Goal: Task Accomplishment & Management: Use online tool/utility

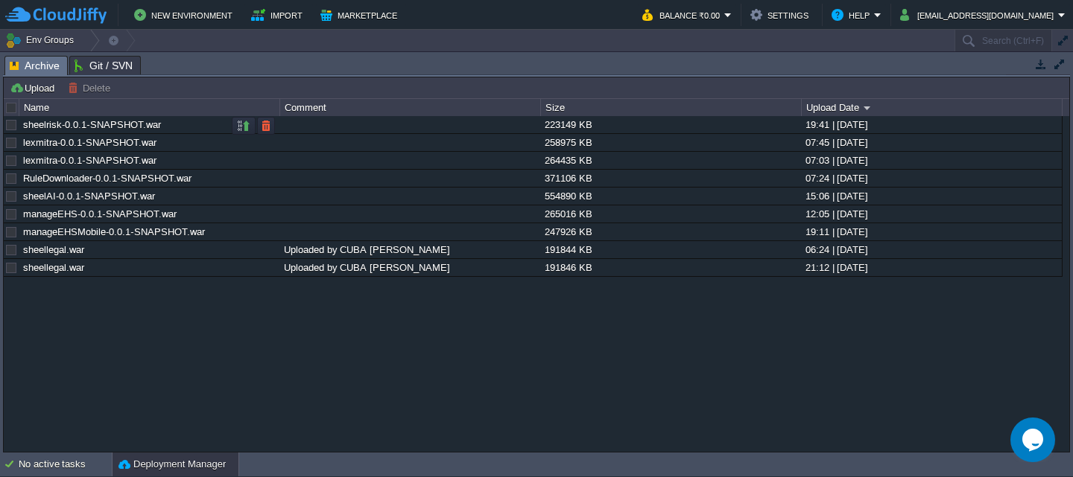
scroll to position [231, 0]
click at [243, 124] on button "button" at bounding box center [243, 125] width 13 height 13
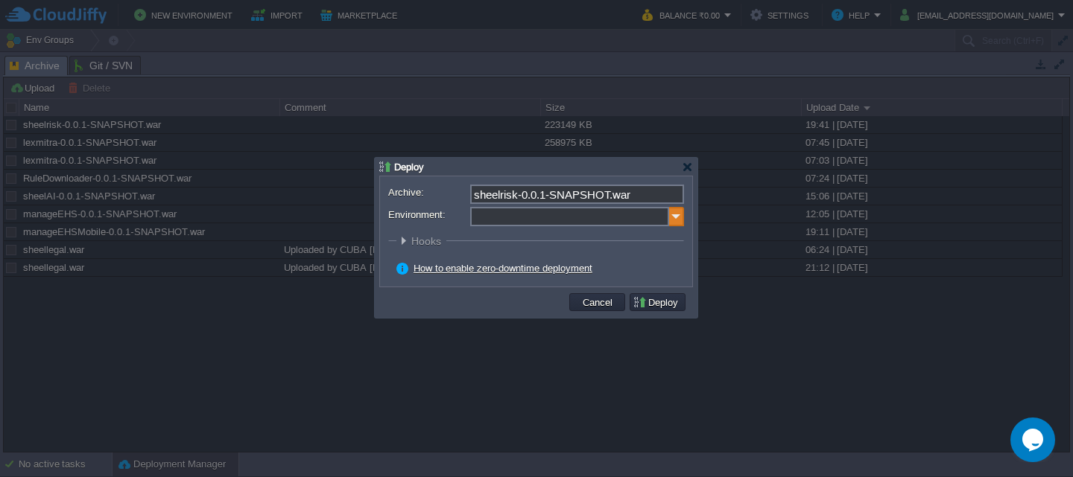
click at [673, 213] on img at bounding box center [676, 216] width 15 height 19
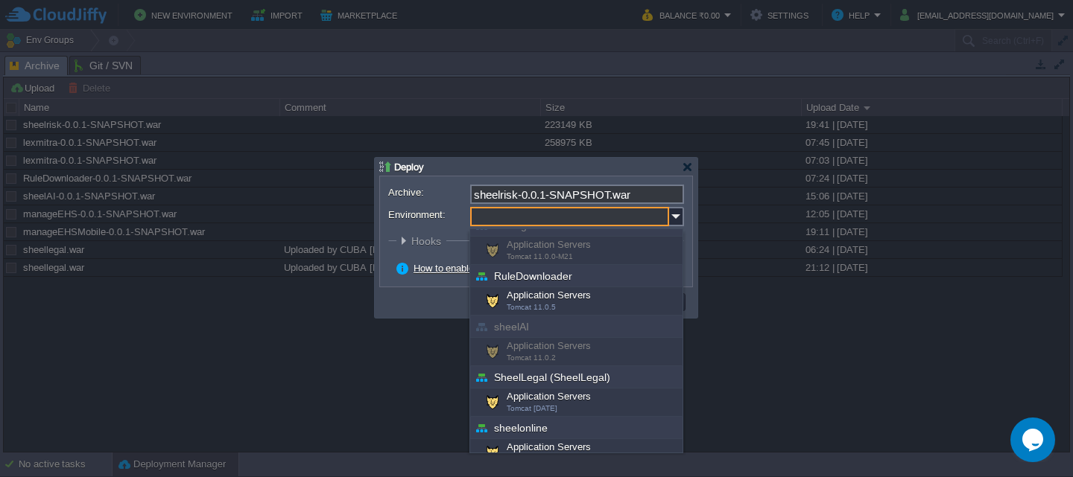
scroll to position [131, 0]
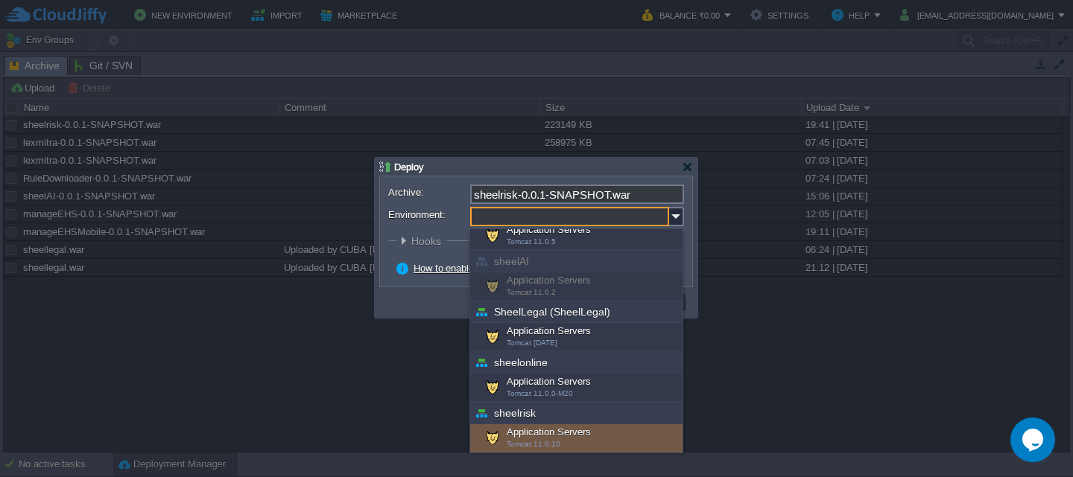
click at [578, 430] on div "Application Servers Tomcat 11.0.10" at bounding box center [576, 439] width 212 height 28
type input "Application Servers (sheelrisk)"
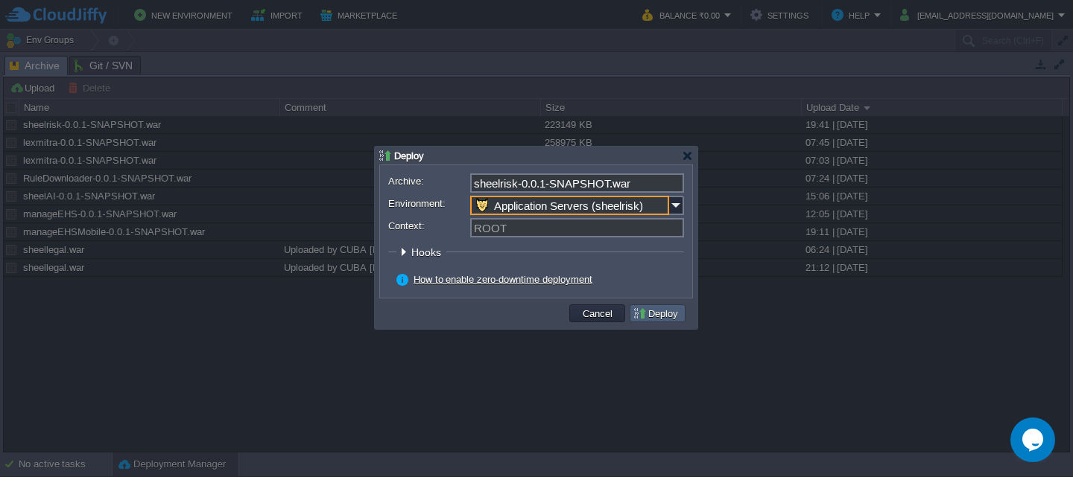
click at [663, 317] on button "Deploy" at bounding box center [657, 313] width 50 height 13
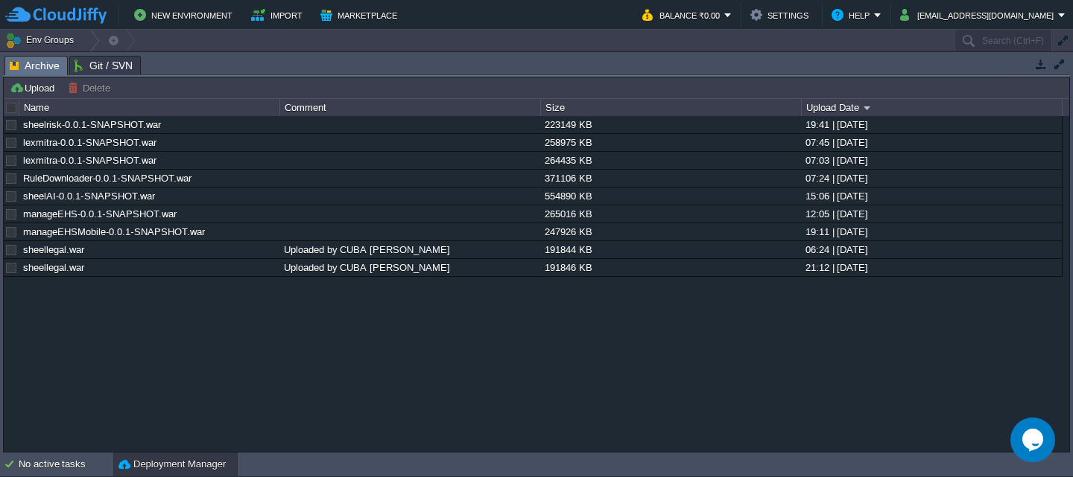
click at [140, 473] on div "Deployment Manager" at bounding box center [175, 465] width 126 height 24
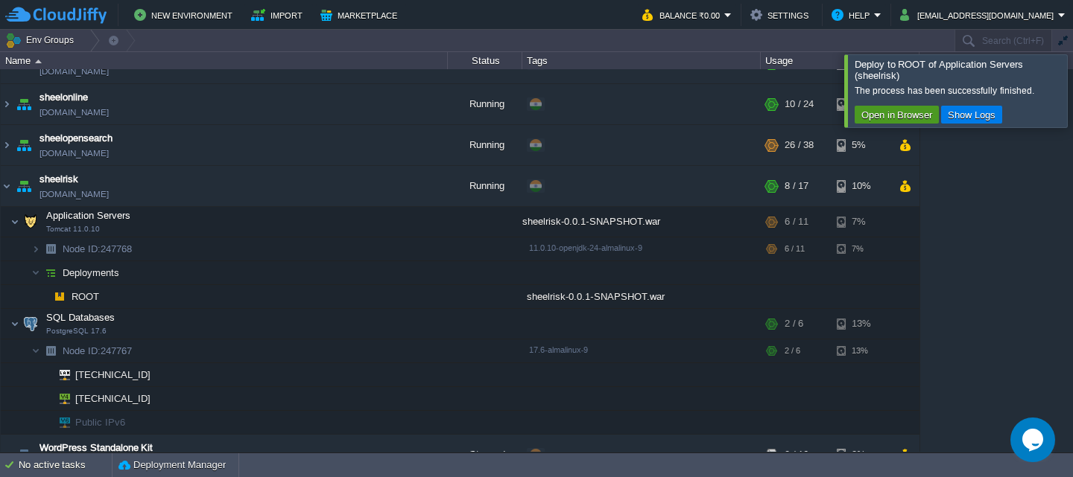
click at [877, 109] on button "Open in Browser" at bounding box center [897, 114] width 80 height 13
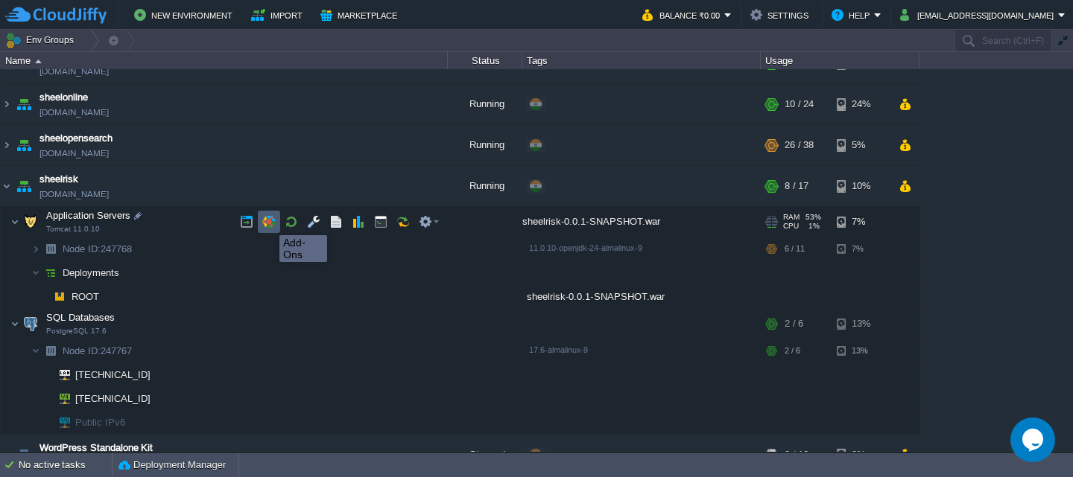
click at [268, 222] on button "button" at bounding box center [268, 221] width 13 height 13
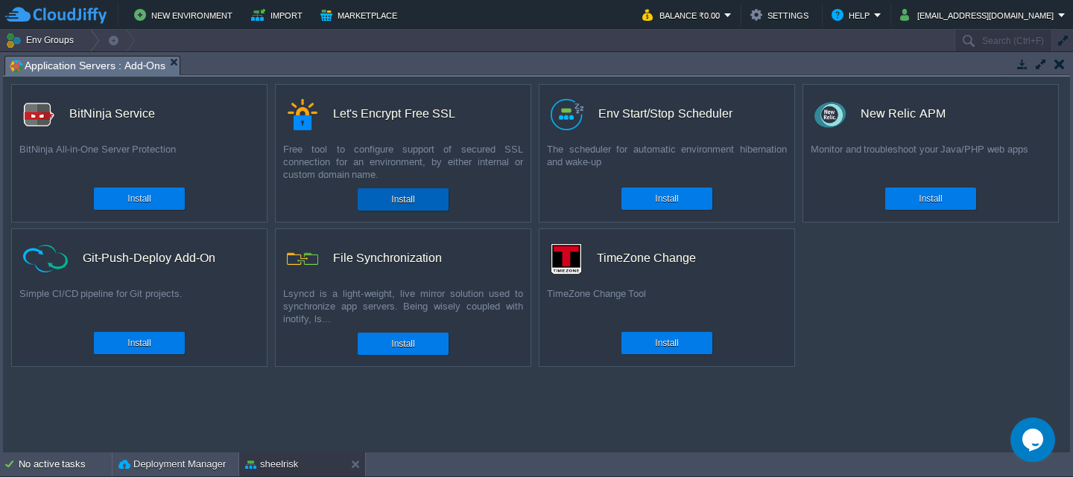
click at [386, 199] on div "Install" at bounding box center [403, 199] width 69 height 22
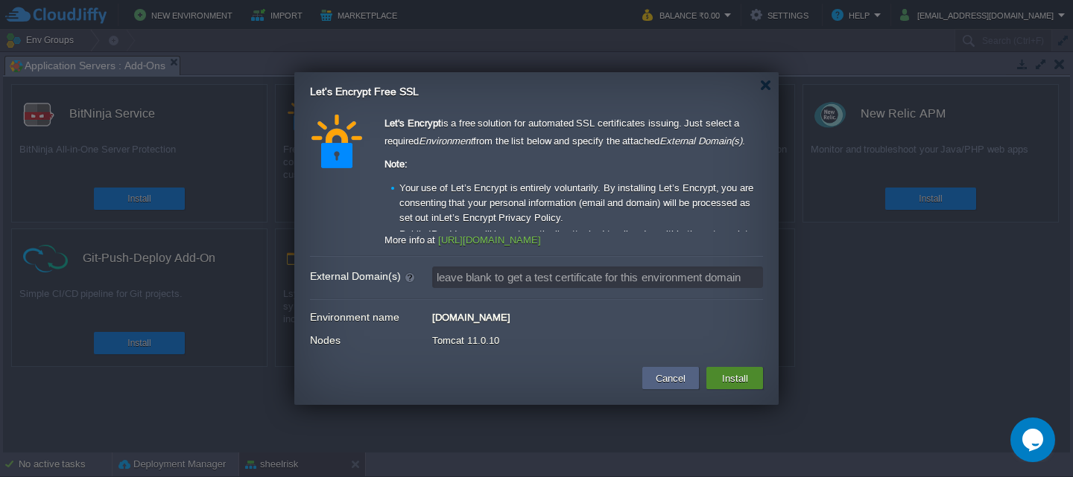
click at [733, 375] on button "Install" at bounding box center [734, 378] width 35 height 18
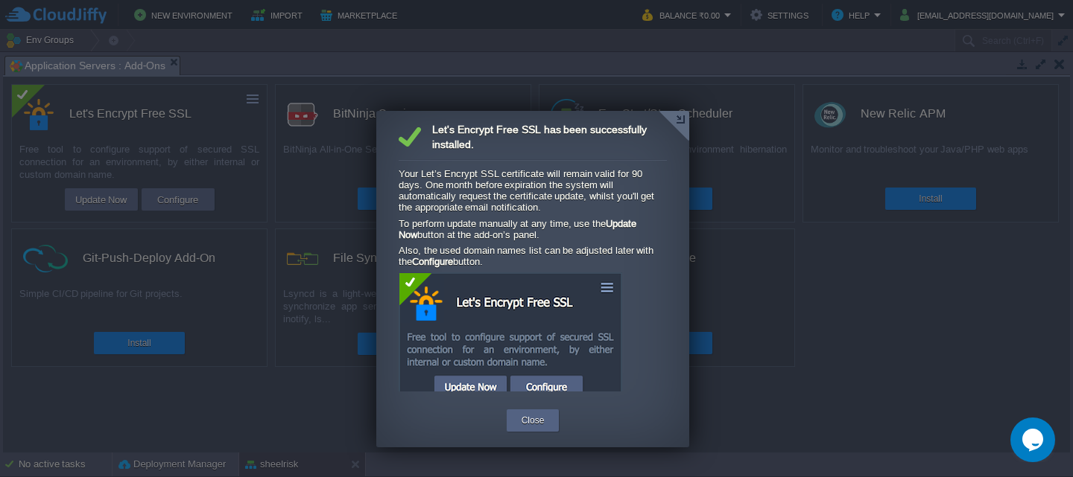
scroll to position [27, 0]
click at [529, 423] on button "Close" at bounding box center [532, 420] width 23 height 15
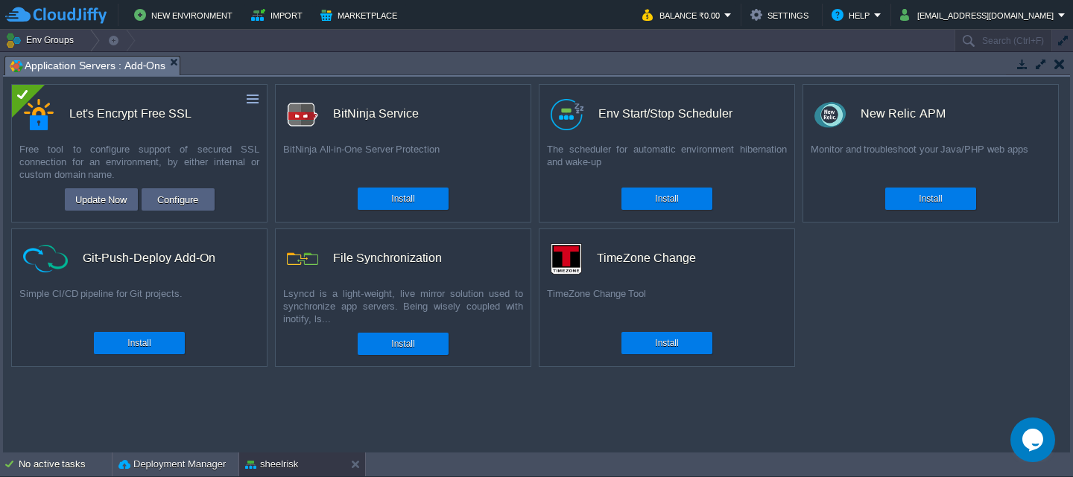
click at [1060, 66] on button "button" at bounding box center [1059, 63] width 10 height 13
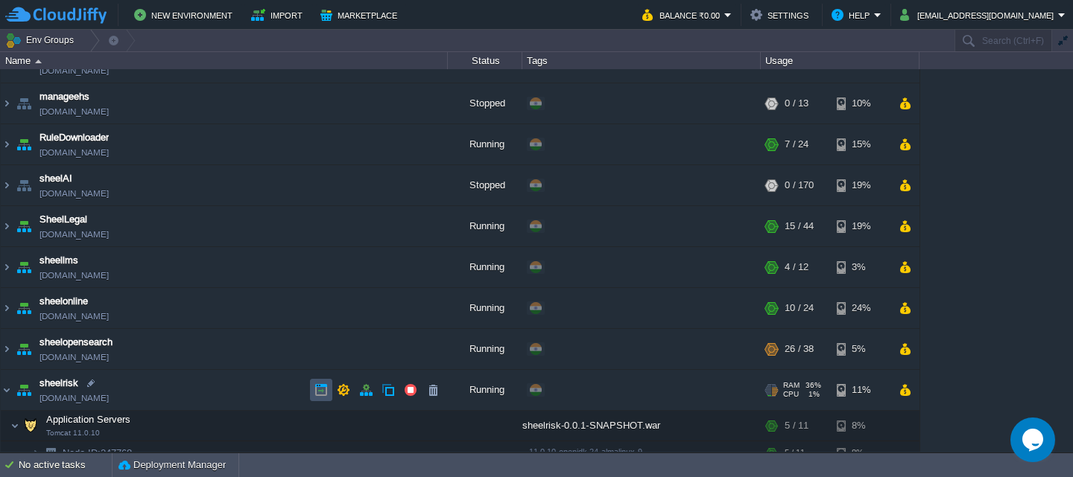
click at [324, 393] on button "button" at bounding box center [320, 390] width 13 height 13
click at [319, 392] on button "button" at bounding box center [320, 390] width 13 height 13
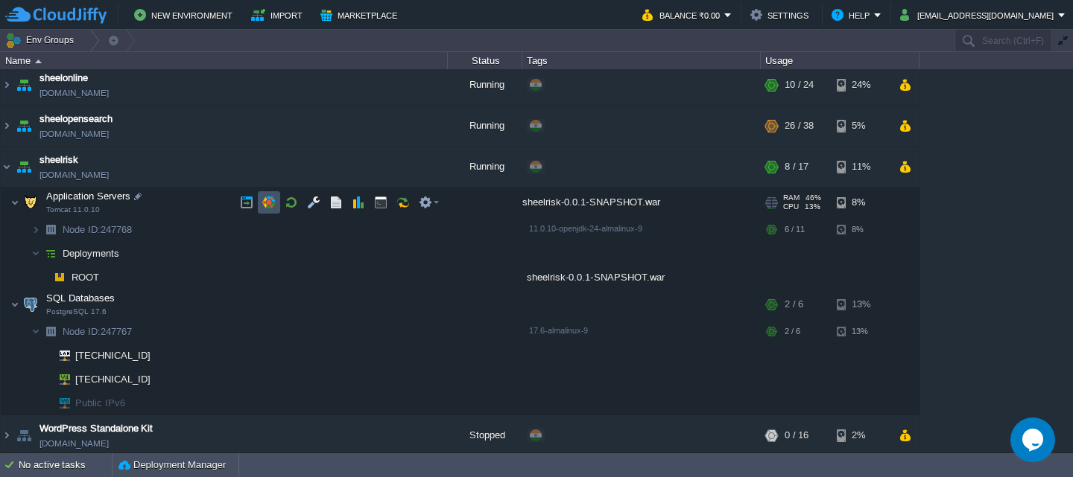
click at [273, 203] on button "button" at bounding box center [268, 202] width 13 height 13
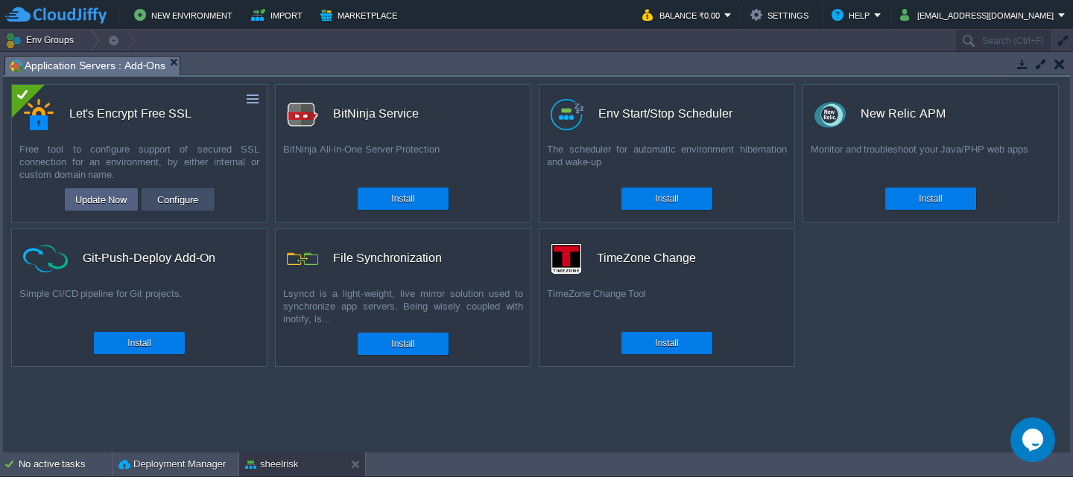
click at [183, 206] on button "Configure" at bounding box center [178, 200] width 50 height 18
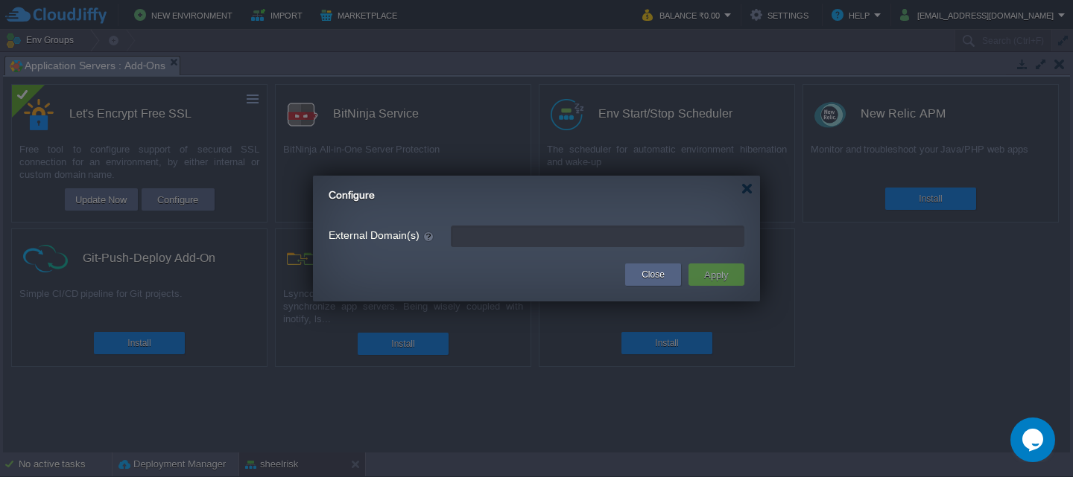
click at [518, 232] on input "External Domain(s)" at bounding box center [598, 237] width 294 height 22
paste input "[DOMAIN_NAME]"
type input "[DOMAIN_NAME]"
click at [714, 274] on button "Apply" at bounding box center [716, 275] width 34 height 18
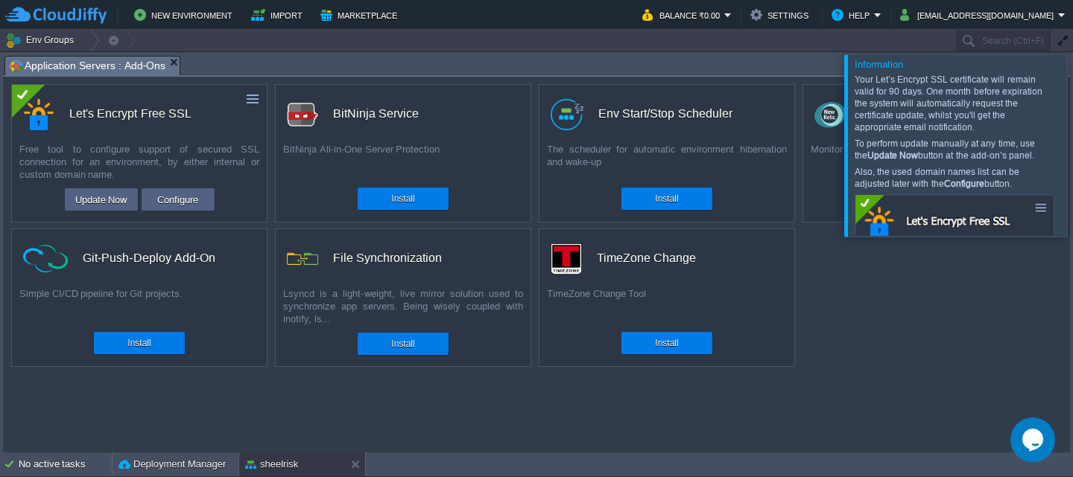
scroll to position [27, 0]
click at [362, 455] on div at bounding box center [355, 465] width 20 height 24
